Goal: Task Accomplishment & Management: Use online tool/utility

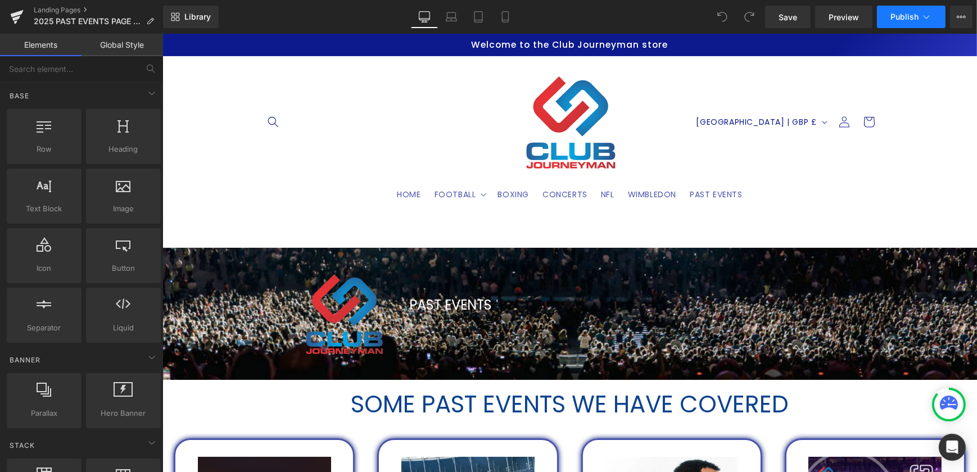
click at [931, 17] on icon at bounding box center [926, 16] width 11 height 11
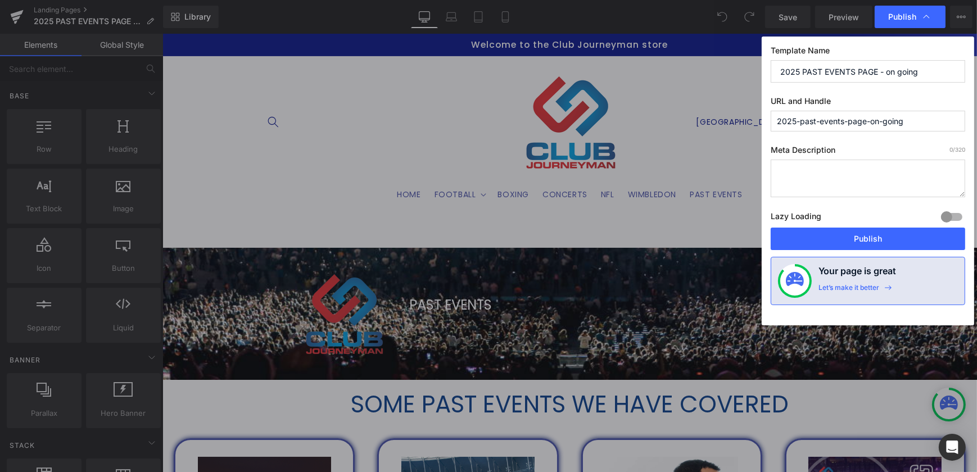
click at [922, 118] on input "2025-past-events-page-on-going" at bounding box center [868, 121] width 195 height 21
drag, startPoint x: 925, startPoint y: 123, endPoint x: 867, endPoint y: 123, distance: 57.9
click at [867, 123] on input "2025-past-events-page-on-going" at bounding box center [868, 121] width 195 height 21
type input "2025-past-events-page"
click at [883, 243] on button "Publish" at bounding box center [868, 239] width 195 height 22
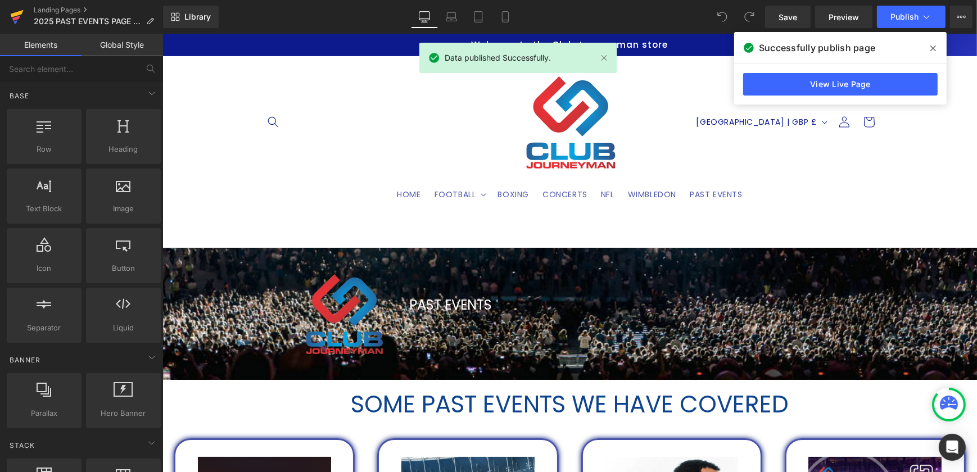
click at [10, 15] on icon at bounding box center [16, 17] width 13 height 28
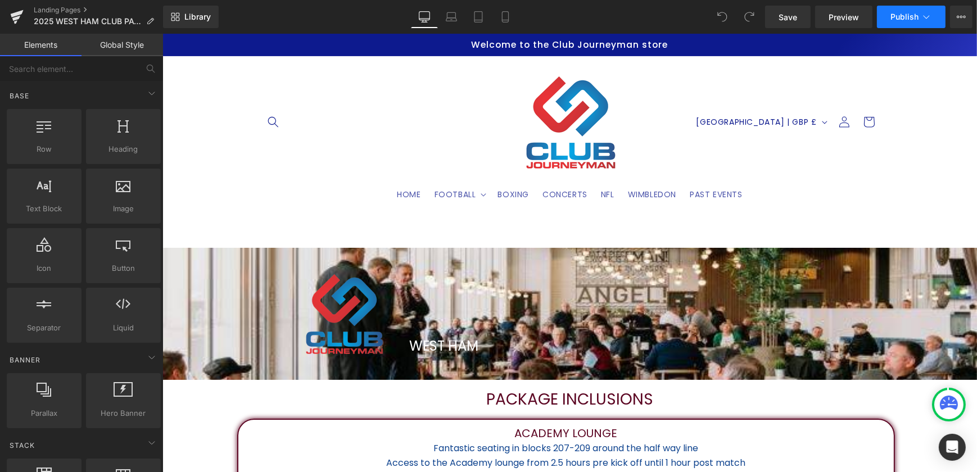
click at [926, 18] on icon at bounding box center [926, 16] width 11 height 11
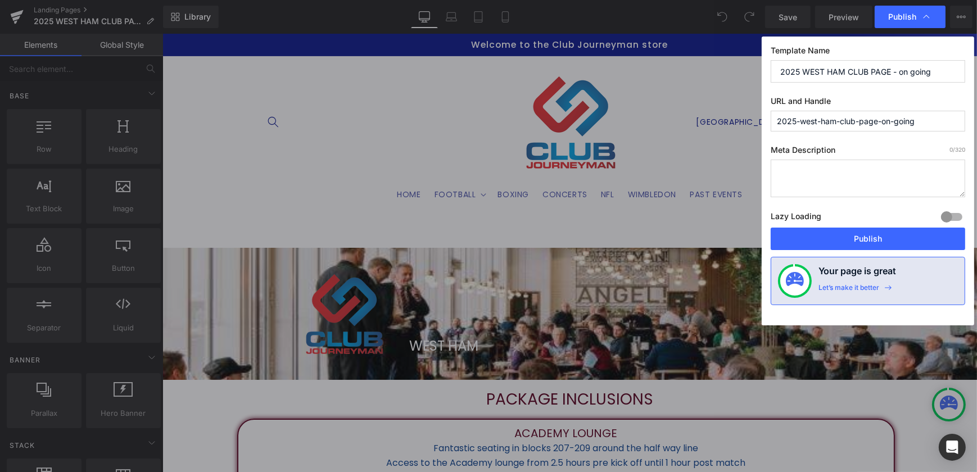
click at [929, 124] on input "2025-west-ham-club-page-on-going" at bounding box center [868, 121] width 195 height 21
drag, startPoint x: 936, startPoint y: 119, endPoint x: 880, endPoint y: 118, distance: 56.3
click at [880, 118] on input "2025-west-ham-club-page-on-going" at bounding box center [868, 121] width 195 height 21
type input "2025-west-ham-club-page"
click at [878, 237] on button "Publish" at bounding box center [868, 239] width 195 height 22
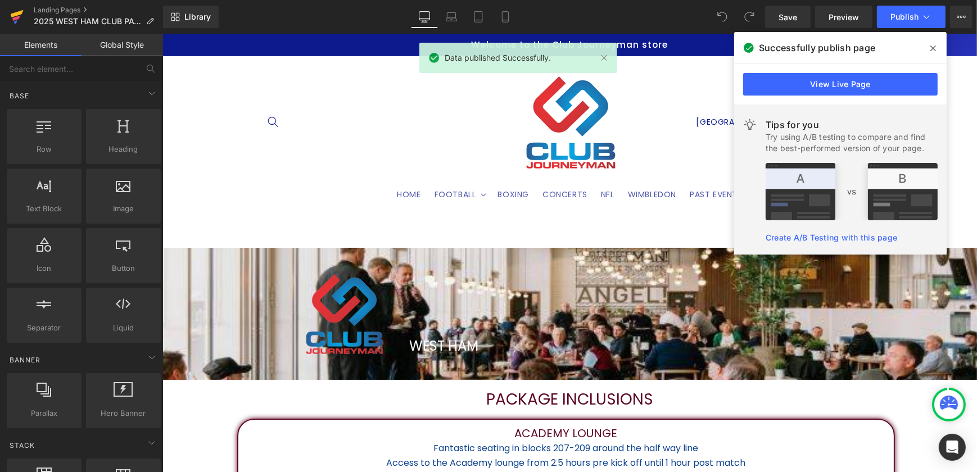
click at [22, 13] on icon at bounding box center [16, 17] width 13 height 28
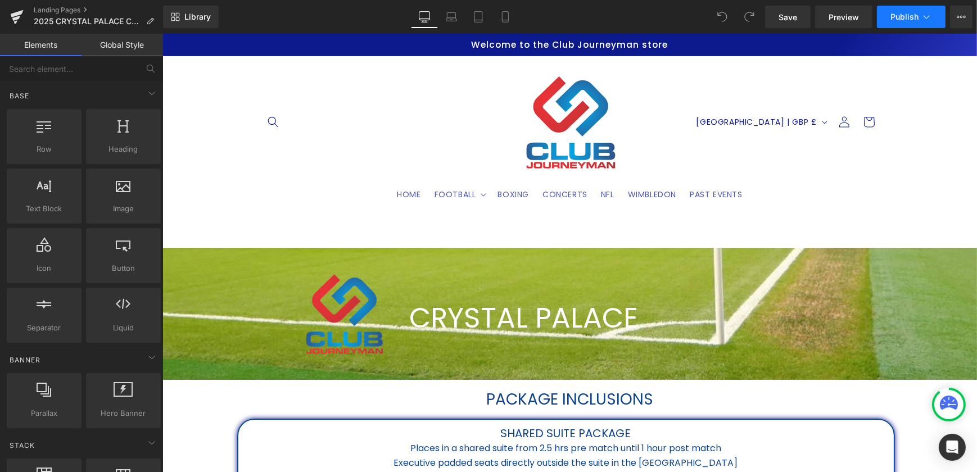
click at [926, 14] on icon at bounding box center [926, 16] width 11 height 11
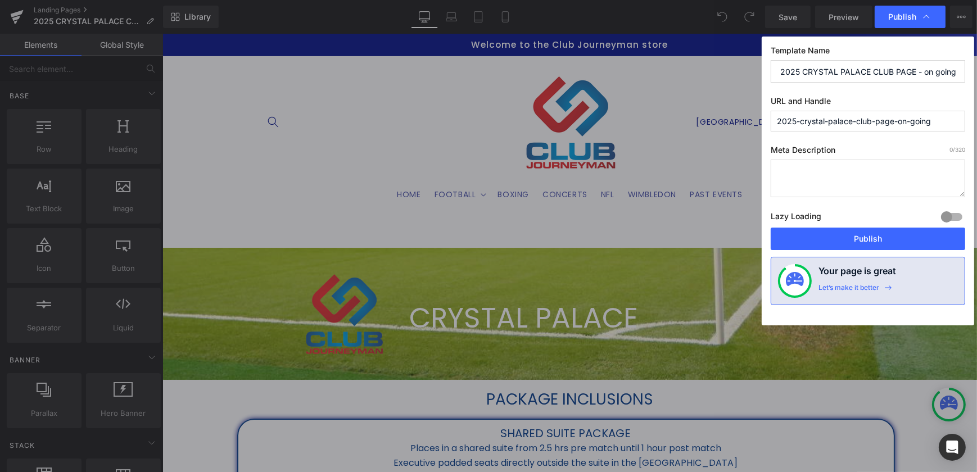
click at [945, 119] on input "2025-crystal-palace-club-page-on-going" at bounding box center [868, 121] width 195 height 21
drag, startPoint x: 945, startPoint y: 121, endPoint x: 894, endPoint y: 121, distance: 51.2
click at [894, 121] on input "2025-crystal-palace-club-page-on-going" at bounding box center [868, 121] width 195 height 21
type input "2025-crystal-palace-club-page"
click at [864, 236] on button "Publish" at bounding box center [868, 239] width 195 height 22
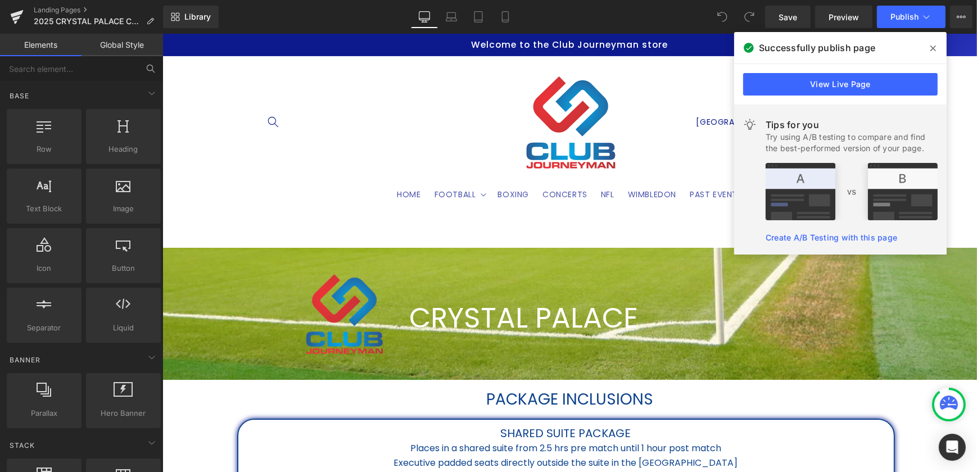
drag, startPoint x: 934, startPoint y: 46, endPoint x: 22, endPoint y: 71, distance: 912.0
click at [934, 46] on icon at bounding box center [934, 48] width 6 height 9
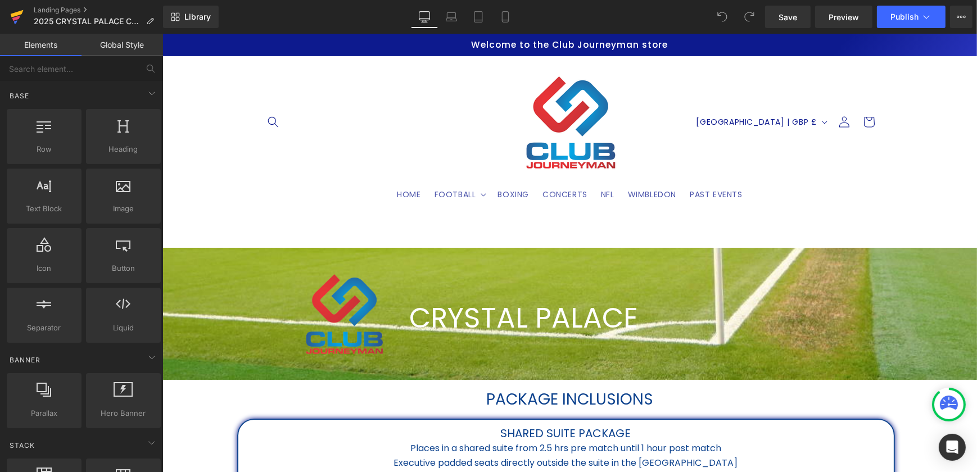
click at [22, 12] on icon at bounding box center [17, 13] width 13 height 7
